Goal: Information Seeking & Learning: Learn about a topic

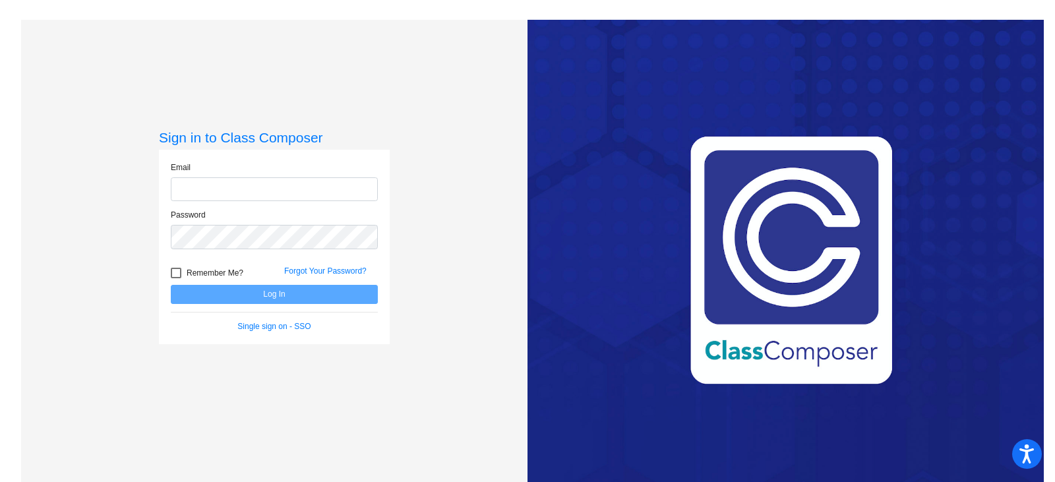
type input "[EMAIL_ADDRESS][DOMAIN_NAME]"
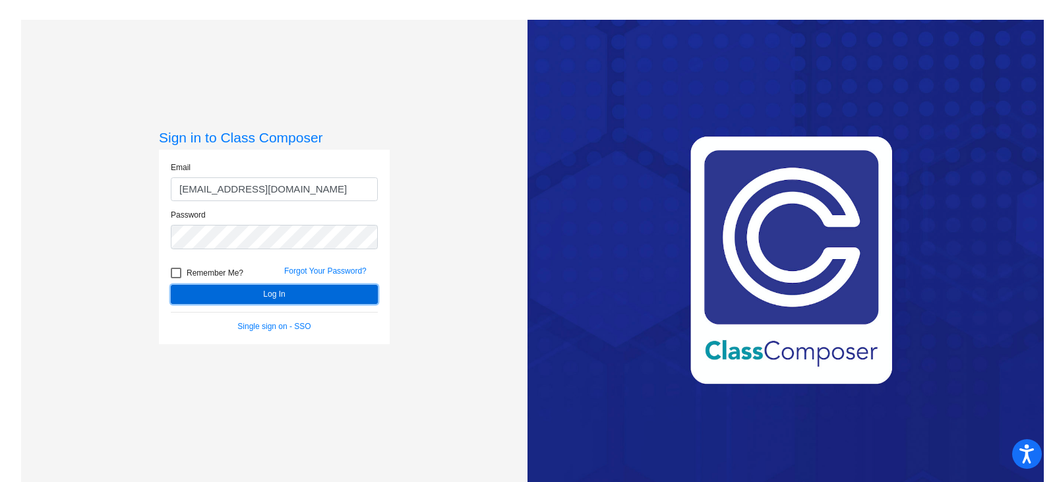
click at [289, 295] on button "Log In" at bounding box center [274, 294] width 207 height 19
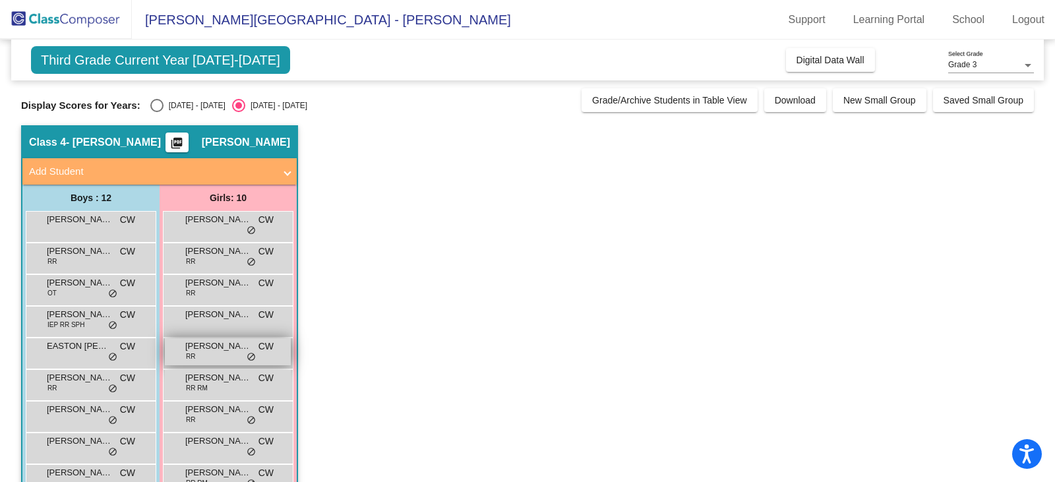
scroll to position [66, 0]
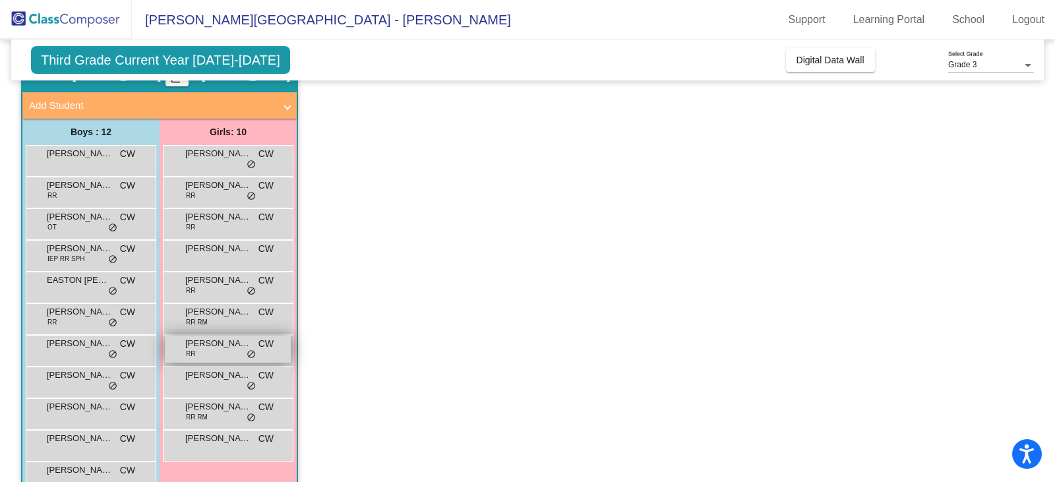
click at [229, 351] on div "[PERSON_NAME] RR CW lock do_not_disturb_alt" at bounding box center [228, 349] width 126 height 27
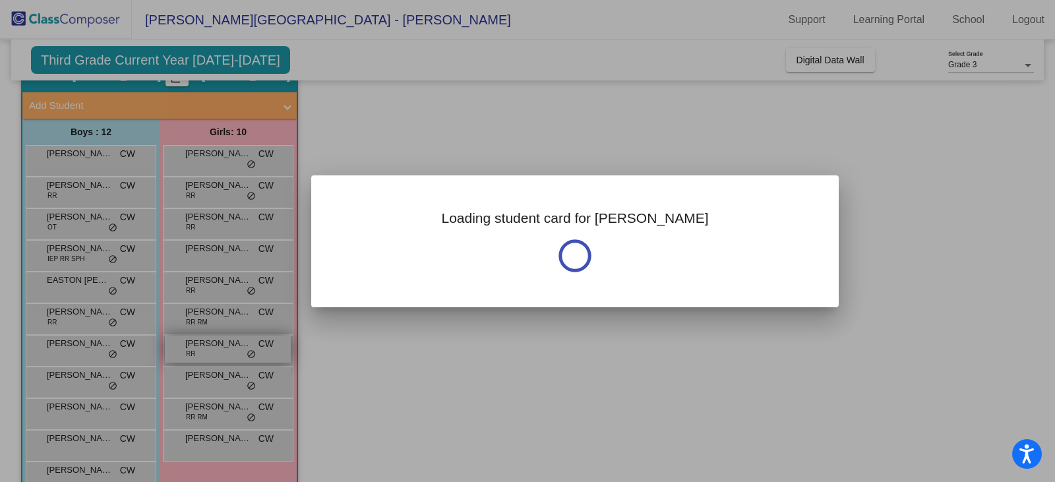
click at [229, 351] on div at bounding box center [527, 241] width 1055 height 482
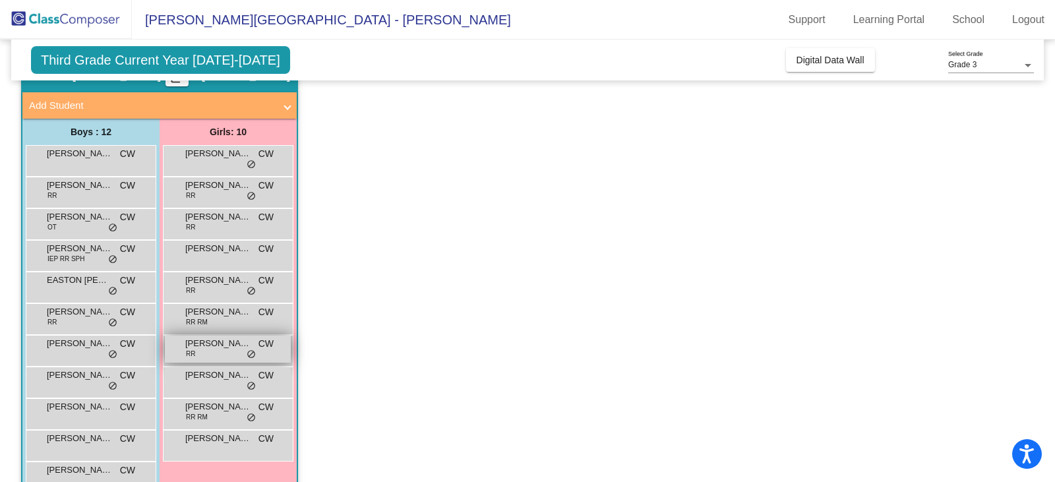
click at [229, 351] on div "[PERSON_NAME] RR CW lock do_not_disturb_alt" at bounding box center [228, 349] width 126 height 27
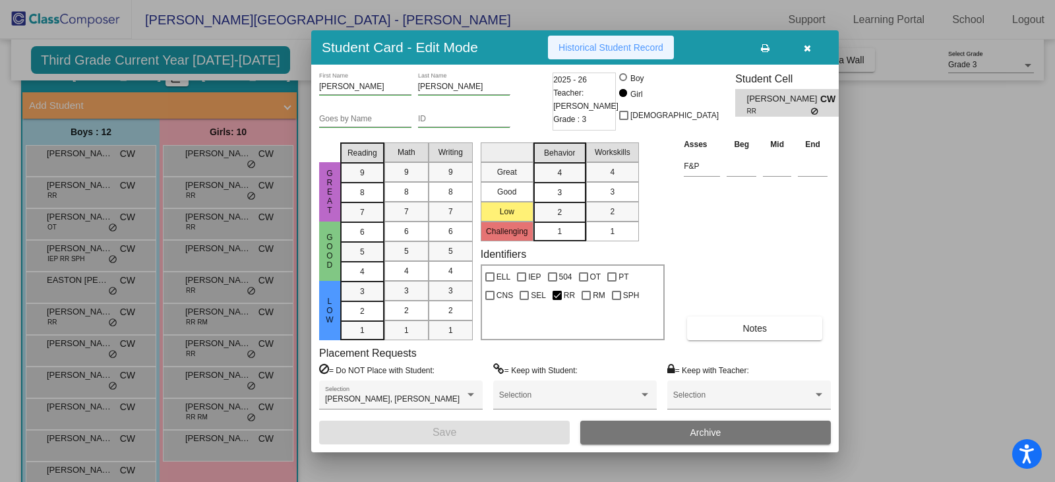
click at [585, 47] on span "Historical Student Record" at bounding box center [610, 47] width 105 height 11
click at [806, 44] on icon "button" at bounding box center [807, 48] width 7 height 9
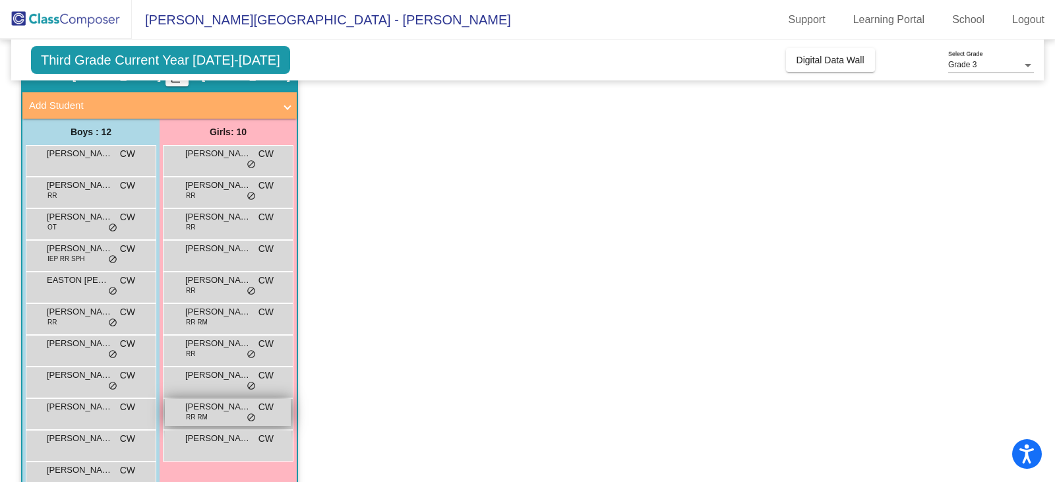
click at [222, 416] on div "[PERSON_NAME] RR RM CW lock do_not_disturb_alt" at bounding box center [228, 412] width 126 height 27
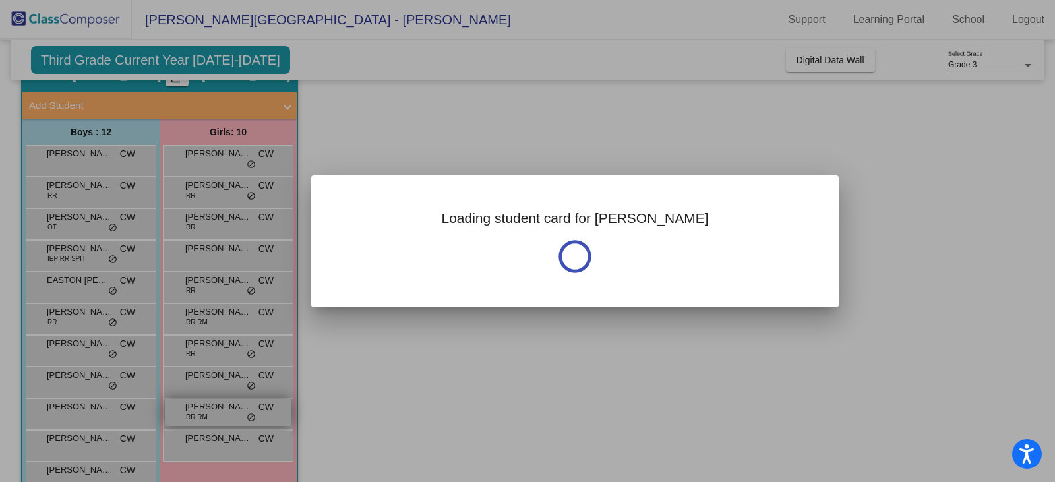
click at [222, 416] on div at bounding box center [527, 241] width 1055 height 482
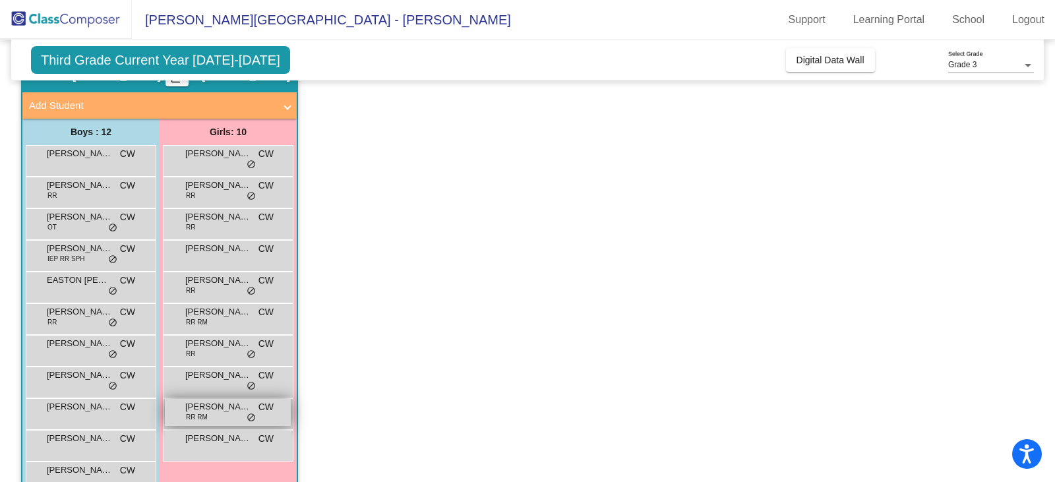
click at [205, 403] on span "[PERSON_NAME]" at bounding box center [218, 406] width 66 height 13
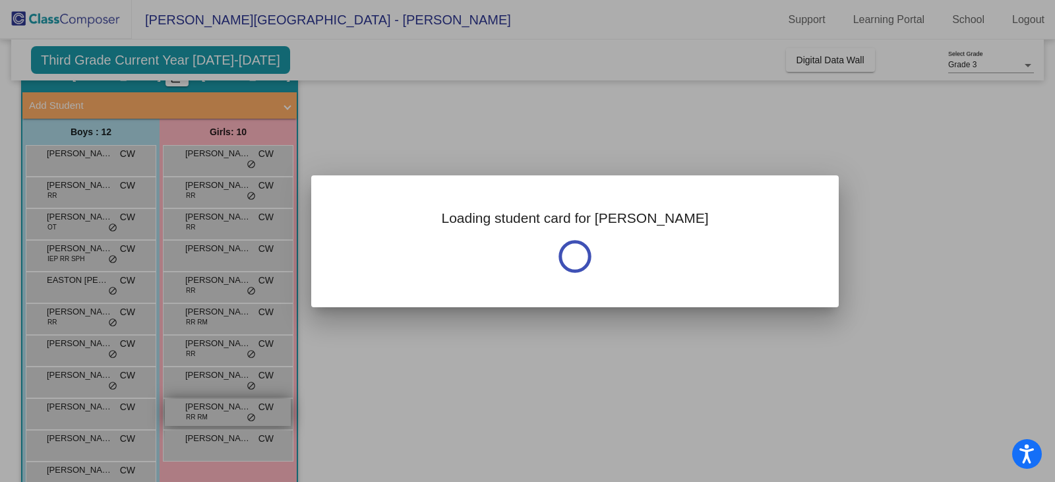
click at [205, 403] on div at bounding box center [527, 241] width 1055 height 482
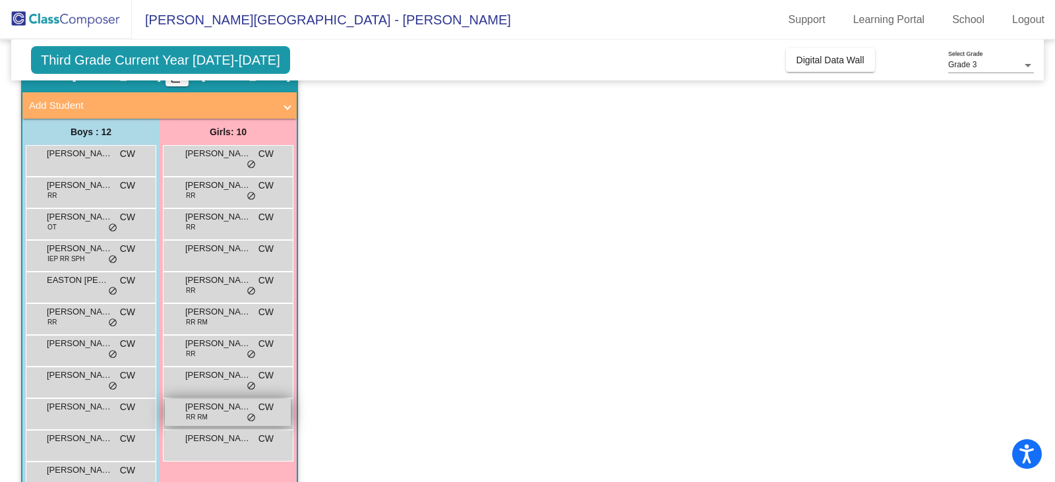
click at [205, 403] on span "[PERSON_NAME]" at bounding box center [218, 406] width 66 height 13
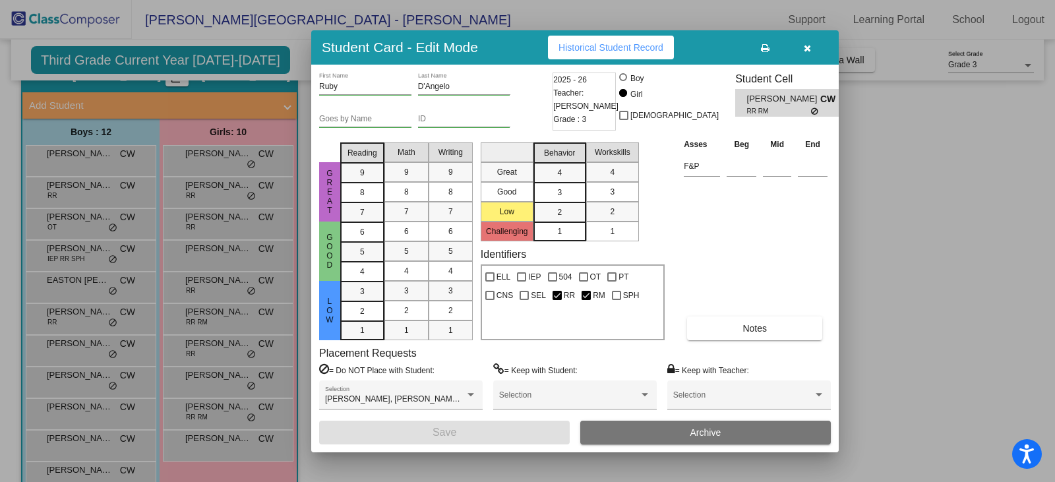
click at [589, 49] on span "Historical Student Record" at bounding box center [610, 47] width 105 height 11
click at [805, 45] on icon "button" at bounding box center [807, 48] width 7 height 9
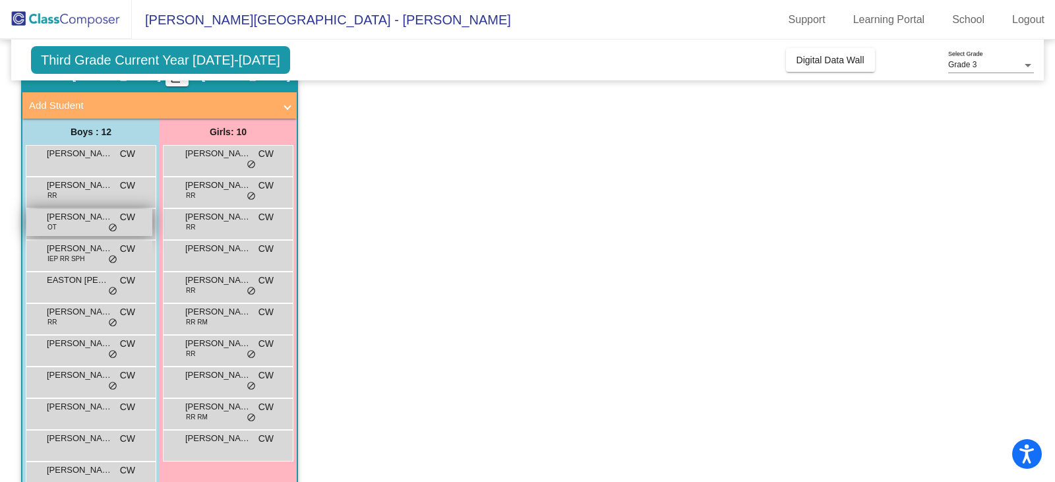
scroll to position [130, 0]
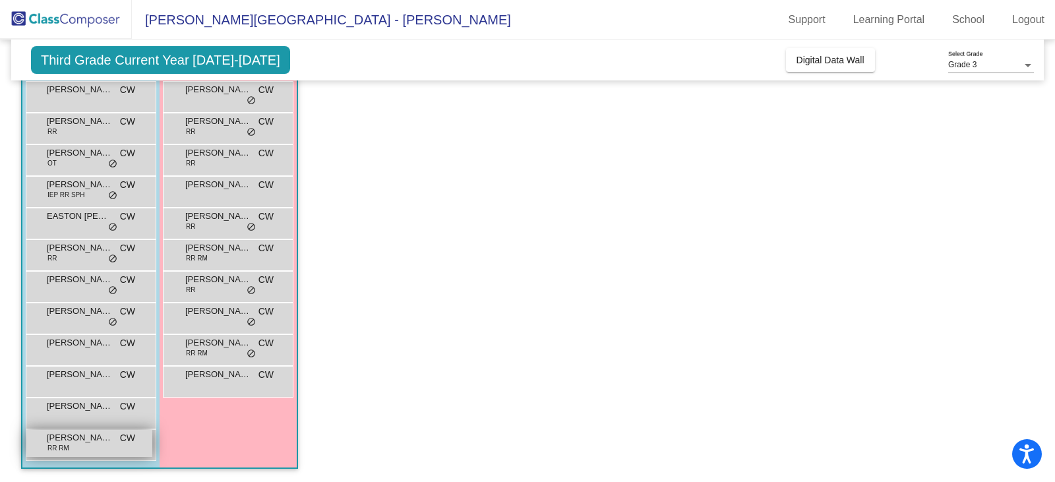
click at [65, 446] on span "RR RM" at bounding box center [58, 448] width 22 height 10
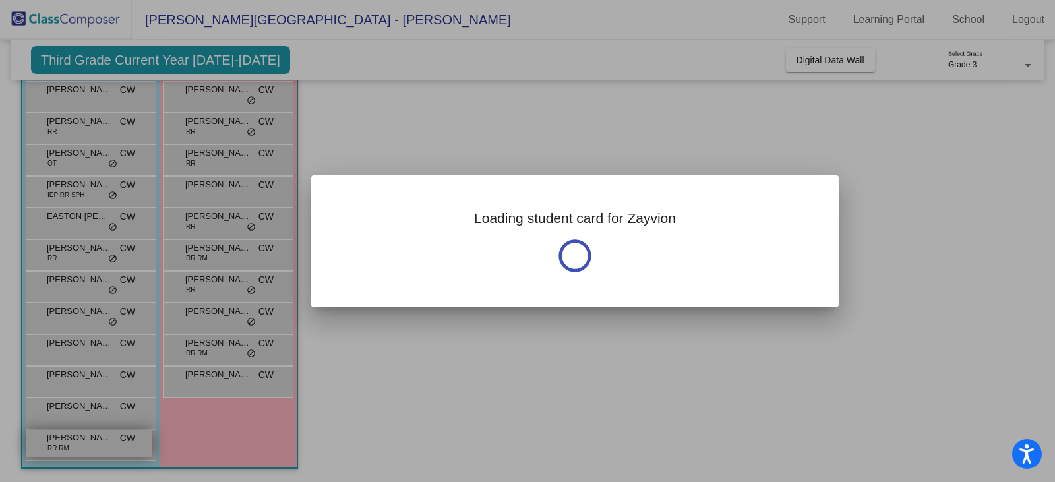
click at [65, 446] on div at bounding box center [527, 241] width 1055 height 482
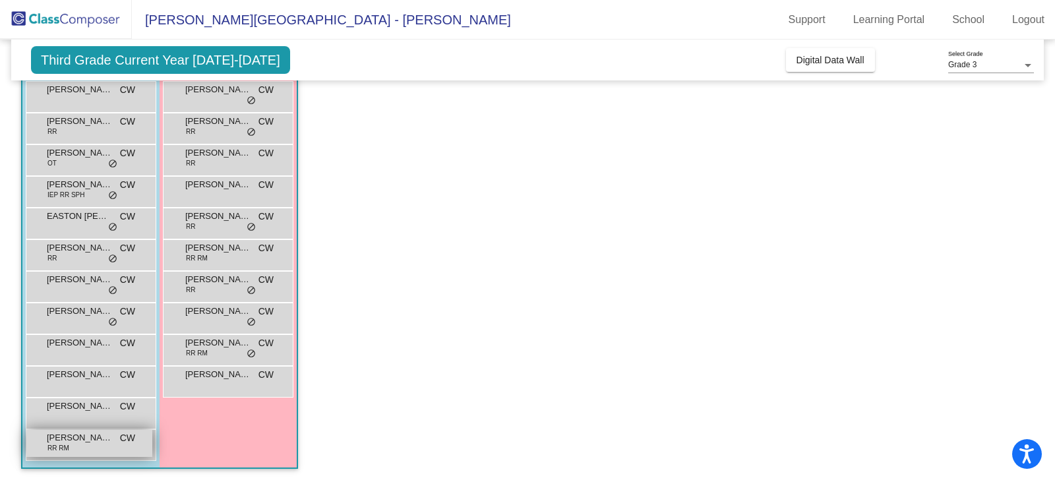
click at [67, 447] on span "RR RM" at bounding box center [58, 448] width 22 height 10
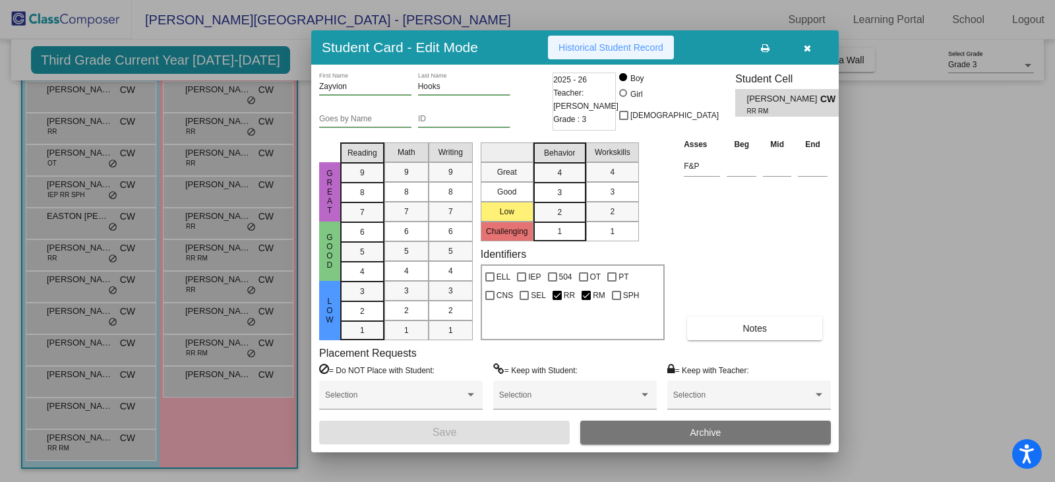
click at [622, 38] on button "Historical Student Record" at bounding box center [611, 48] width 126 height 24
click at [806, 45] on icon "button" at bounding box center [807, 48] width 7 height 9
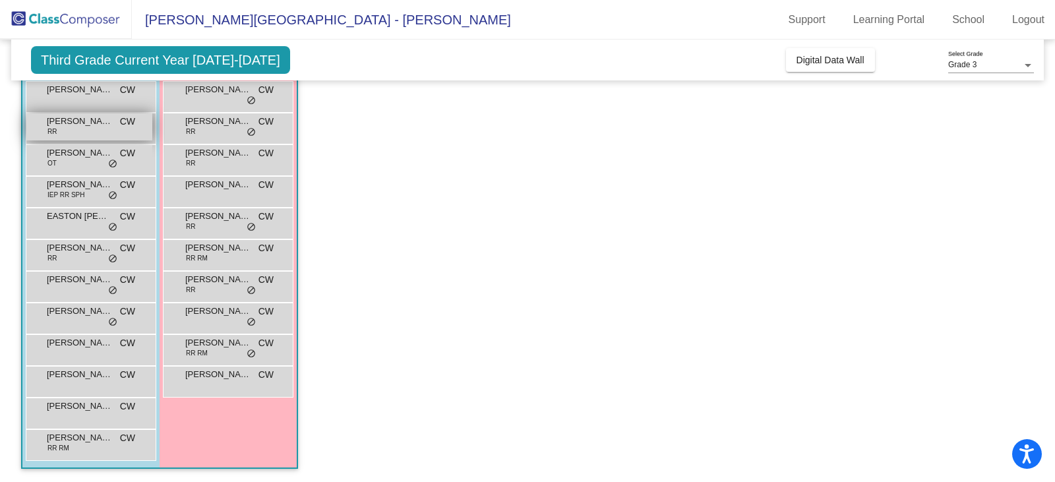
click at [70, 131] on div "[PERSON_NAME] RR CW lock do_not_disturb_alt" at bounding box center [89, 126] width 126 height 27
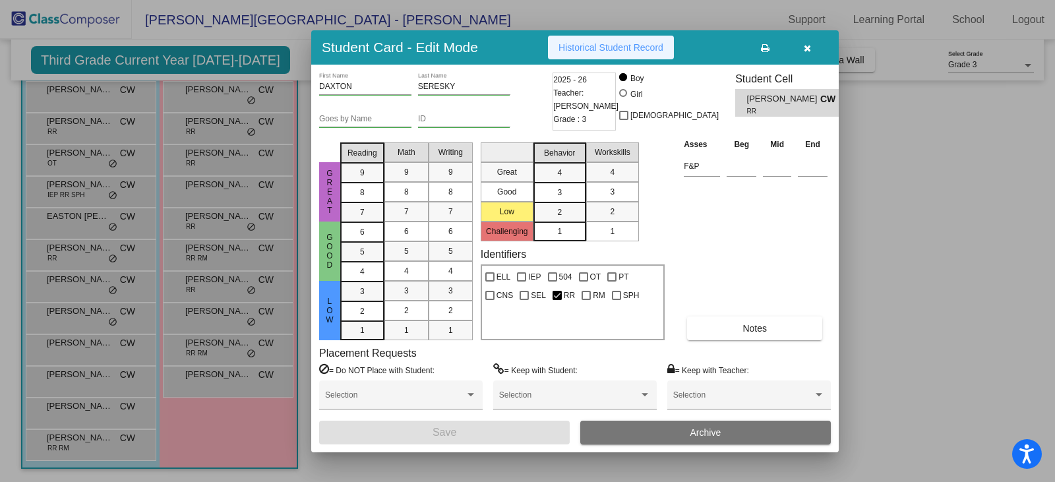
click at [630, 45] on span "Historical Student Record" at bounding box center [610, 47] width 105 height 11
click at [804, 51] on icon "button" at bounding box center [807, 48] width 7 height 9
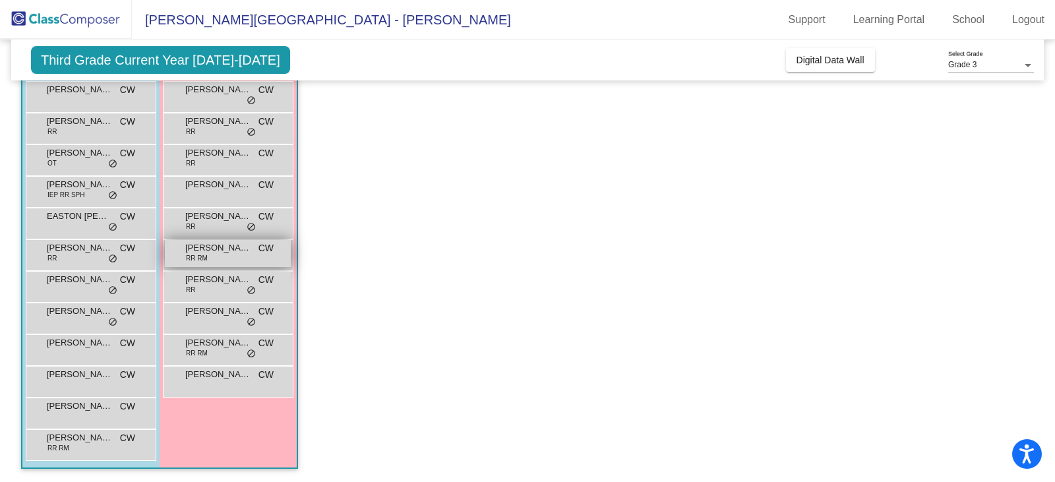
click at [223, 252] on span "[PERSON_NAME]" at bounding box center [218, 247] width 66 height 13
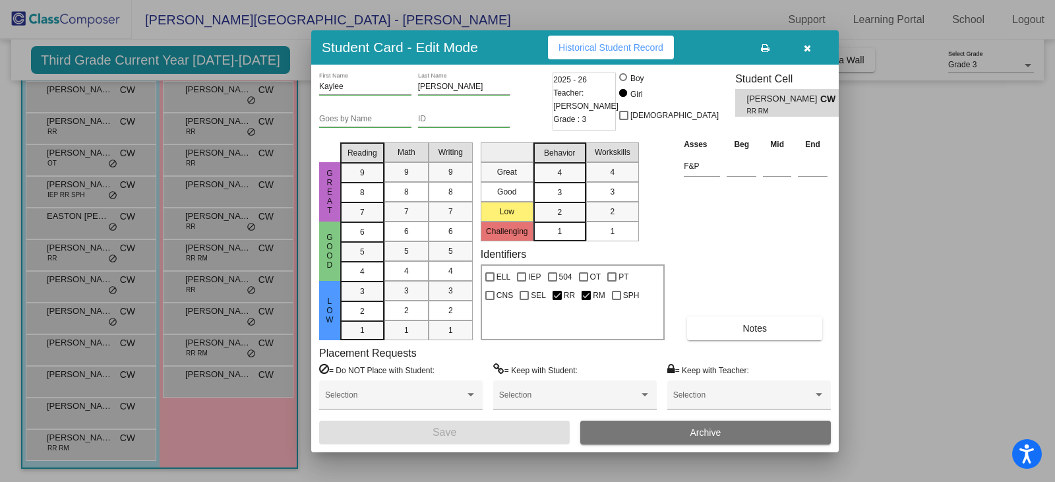
click at [605, 51] on span "Historical Student Record" at bounding box center [610, 47] width 105 height 11
click at [813, 51] on button "button" at bounding box center [807, 48] width 42 height 24
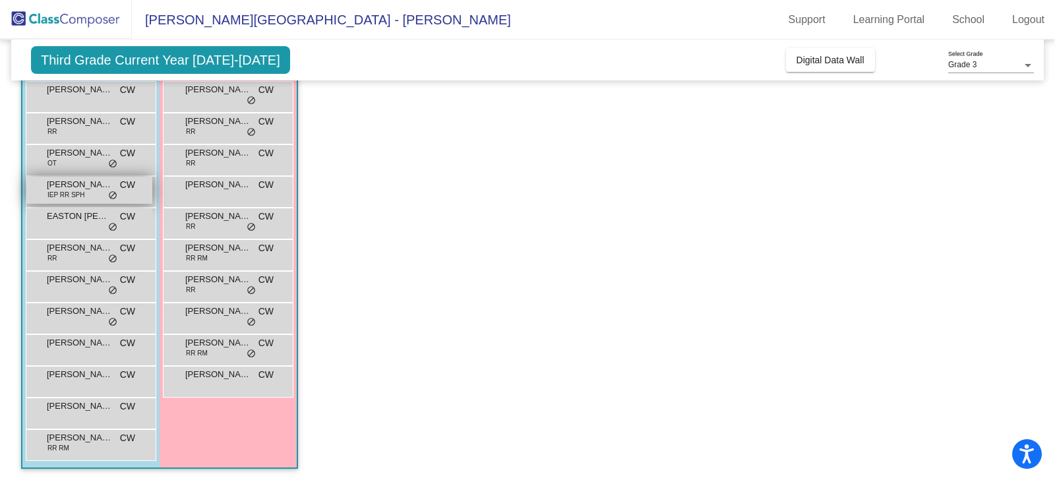
click at [82, 184] on span "[PERSON_NAME]" at bounding box center [80, 184] width 66 height 13
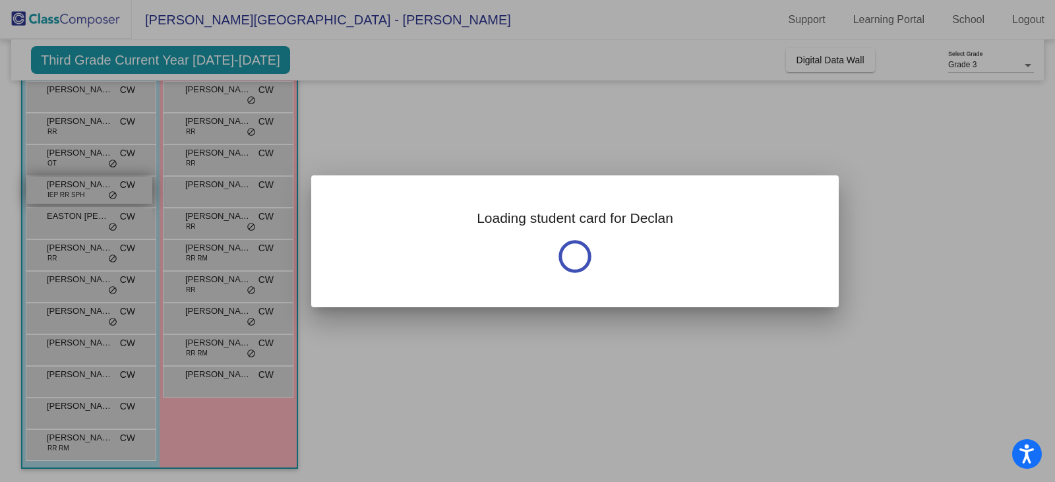
click at [82, 184] on div at bounding box center [527, 241] width 1055 height 482
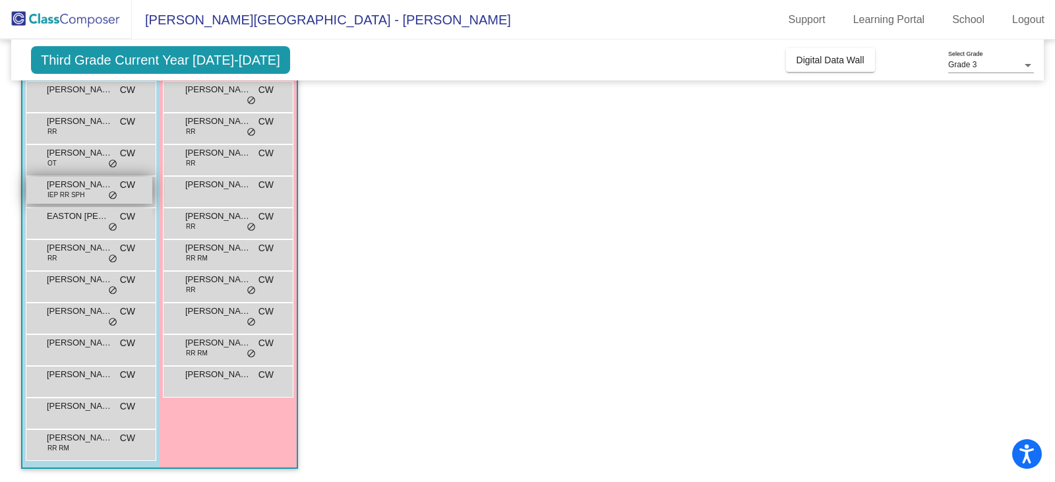
click at [82, 184] on span "[PERSON_NAME]" at bounding box center [80, 184] width 66 height 13
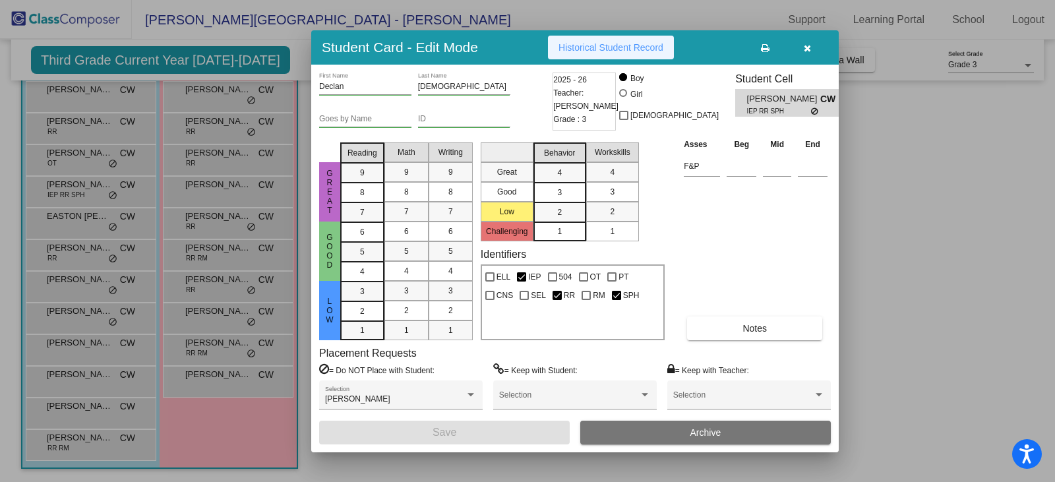
click at [611, 40] on button "Historical Student Record" at bounding box center [611, 48] width 126 height 24
click at [806, 50] on icon "button" at bounding box center [807, 48] width 7 height 9
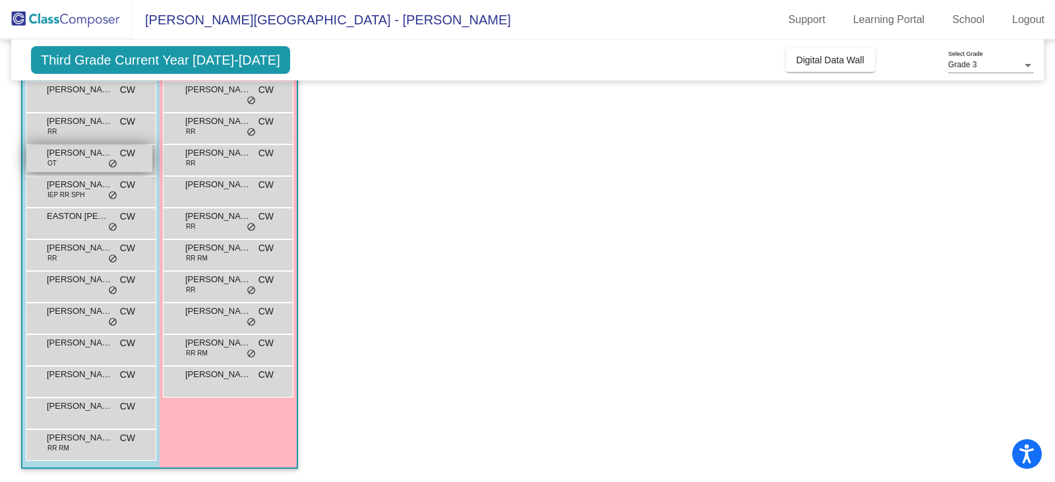
scroll to position [64, 0]
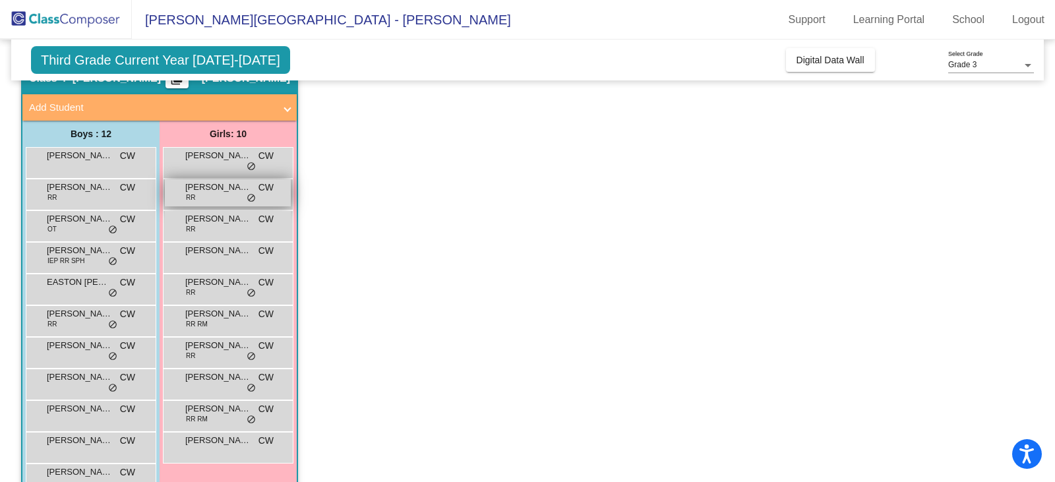
click at [223, 198] on div "[PERSON_NAME] RR CW lock do_not_disturb_alt" at bounding box center [228, 192] width 126 height 27
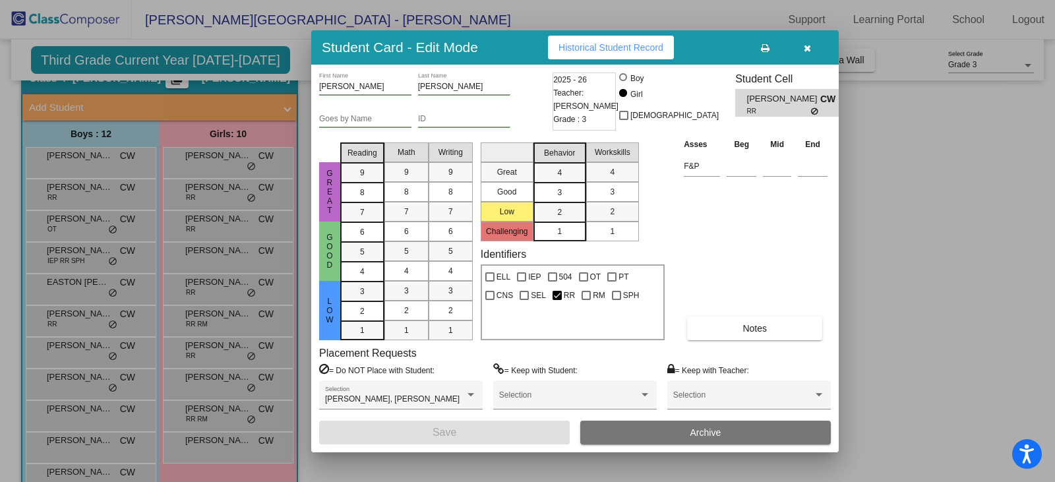
click at [581, 42] on span "Historical Student Record" at bounding box center [610, 47] width 105 height 11
click at [809, 48] on icon "button" at bounding box center [807, 48] width 7 height 9
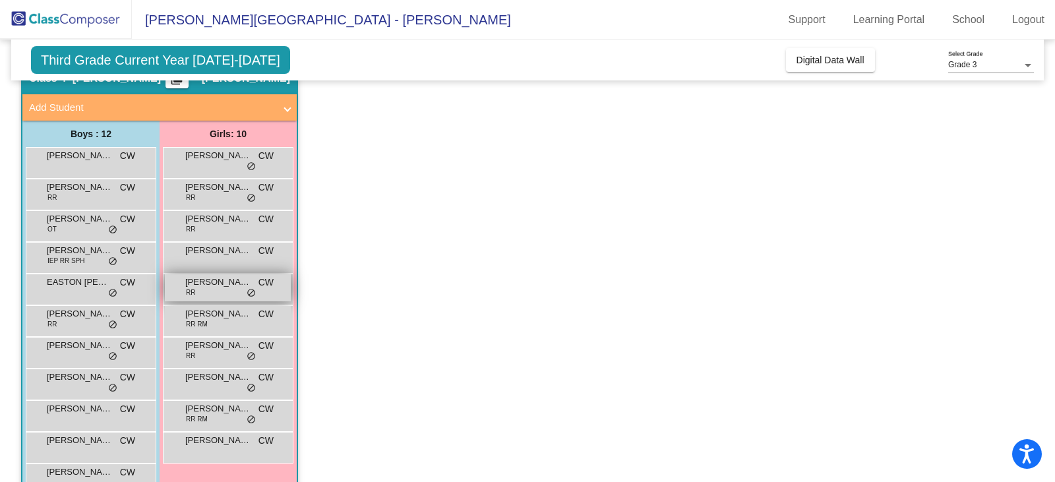
click at [208, 283] on span "[PERSON_NAME]" at bounding box center [218, 282] width 66 height 13
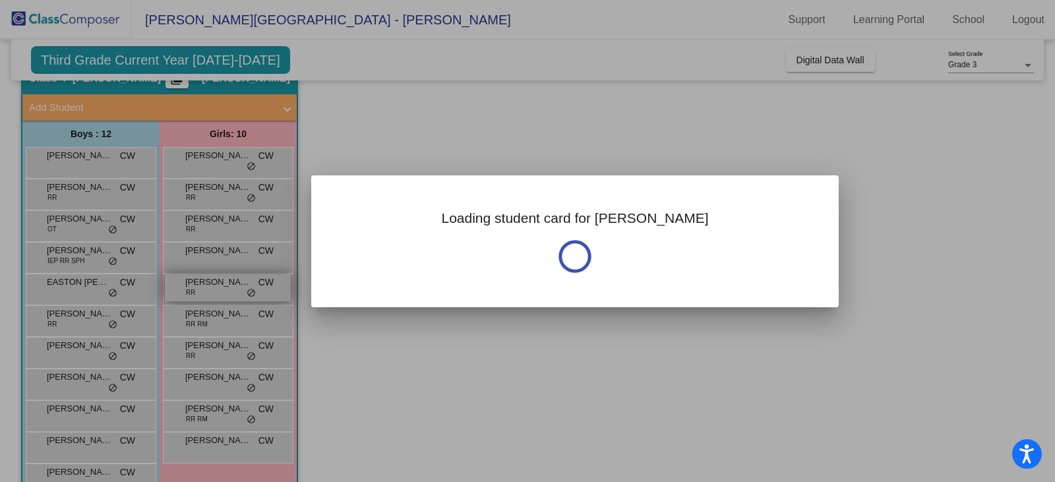
click at [208, 283] on div at bounding box center [527, 241] width 1055 height 482
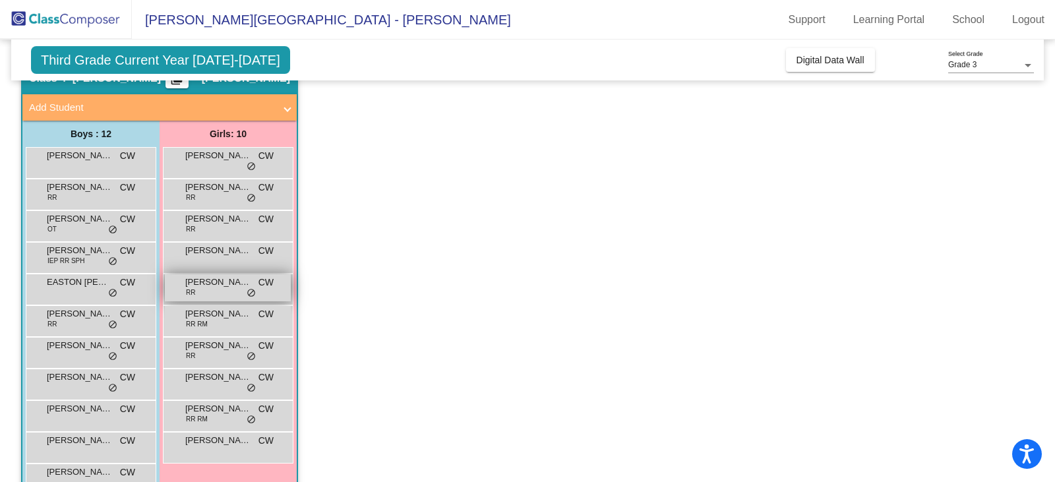
click at [208, 283] on span "[PERSON_NAME]" at bounding box center [218, 282] width 66 height 13
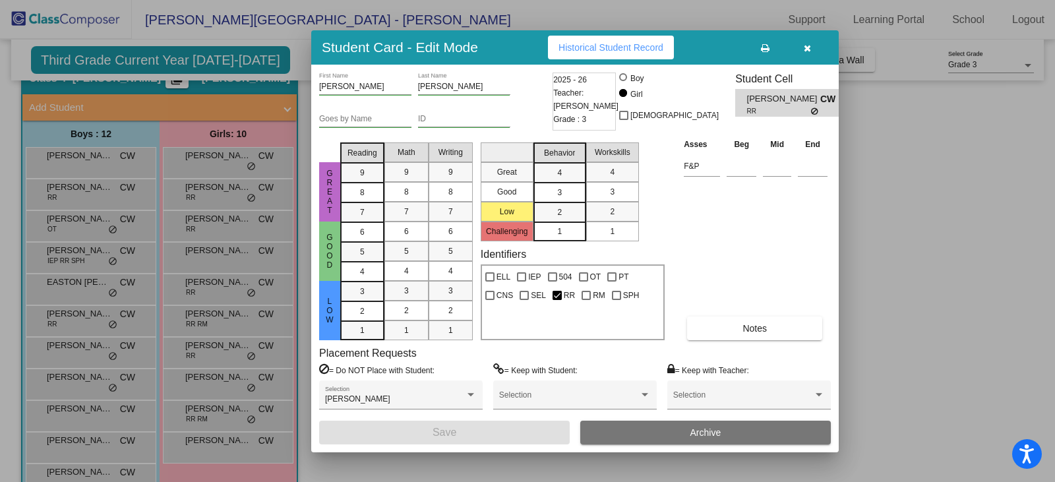
click at [603, 46] on span "Historical Student Record" at bounding box center [610, 47] width 105 height 11
